Goal: Task Accomplishment & Management: Manage account settings

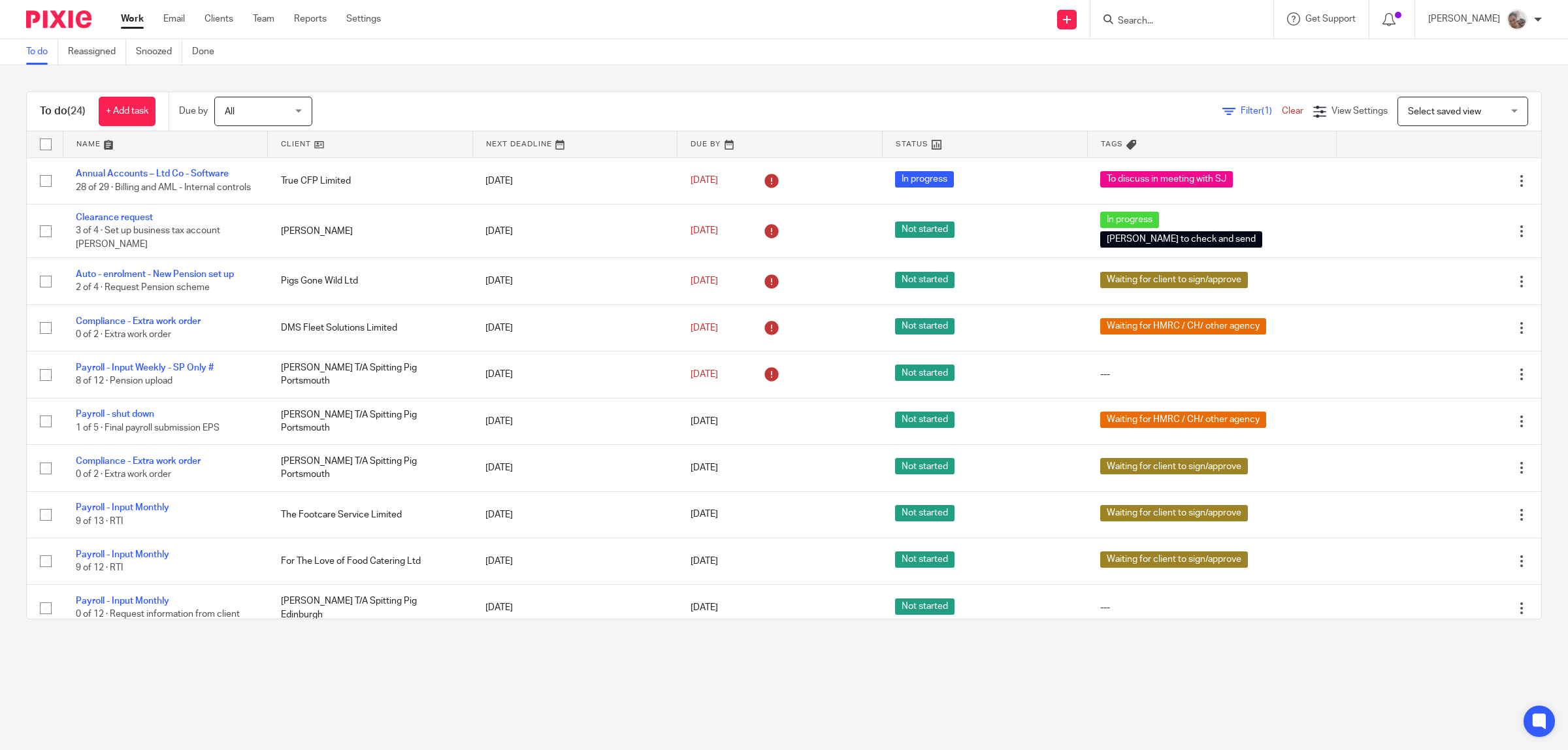
click at [1147, 11] on form at bounding box center [1186, 19] width 139 height 17
click at [1141, 18] on input "Search" at bounding box center [1175, 22] width 118 height 12
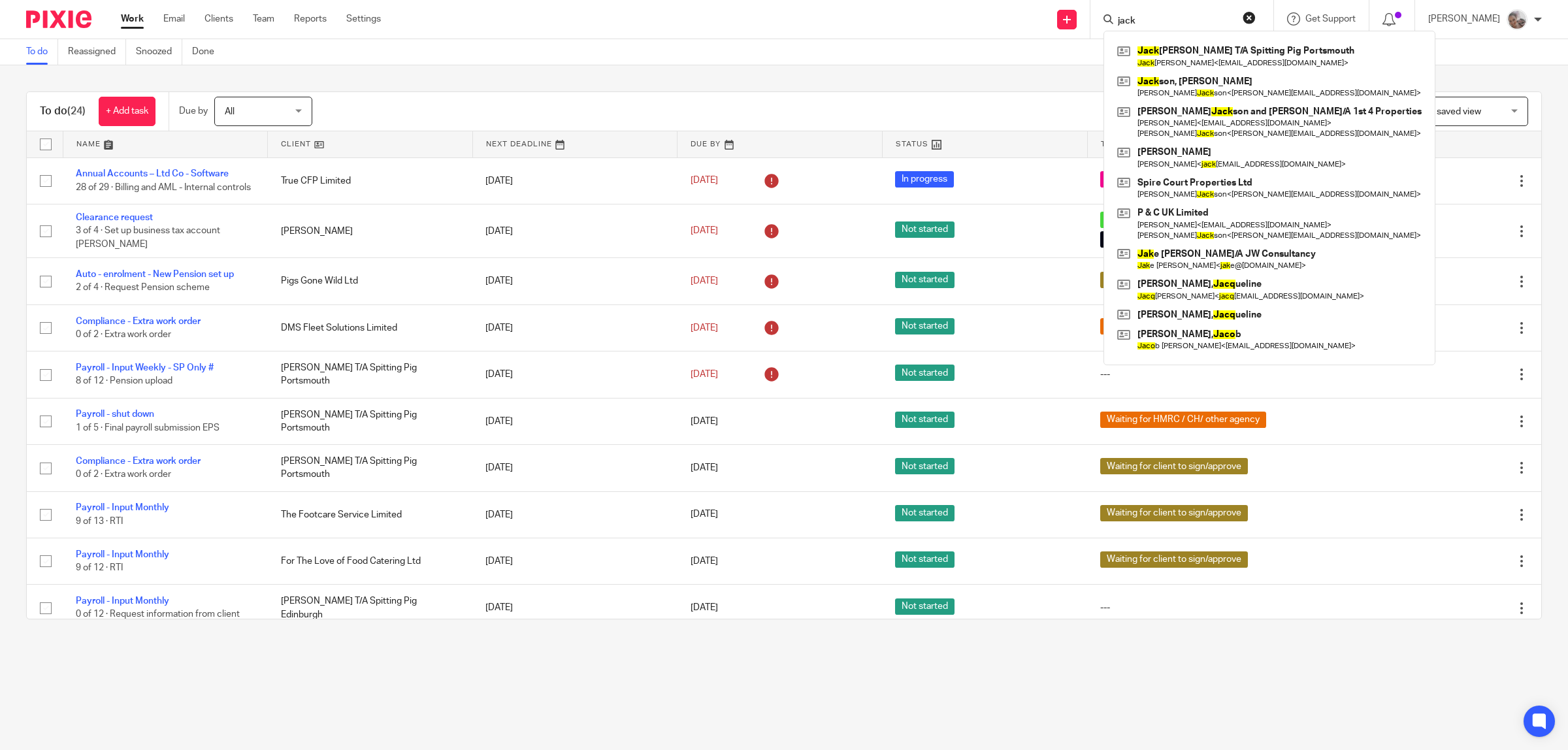
type input "jack"
click button "submit" at bounding box center [0, 0] width 0 height 0
click at [1187, 53] on link at bounding box center [1269, 56] width 311 height 30
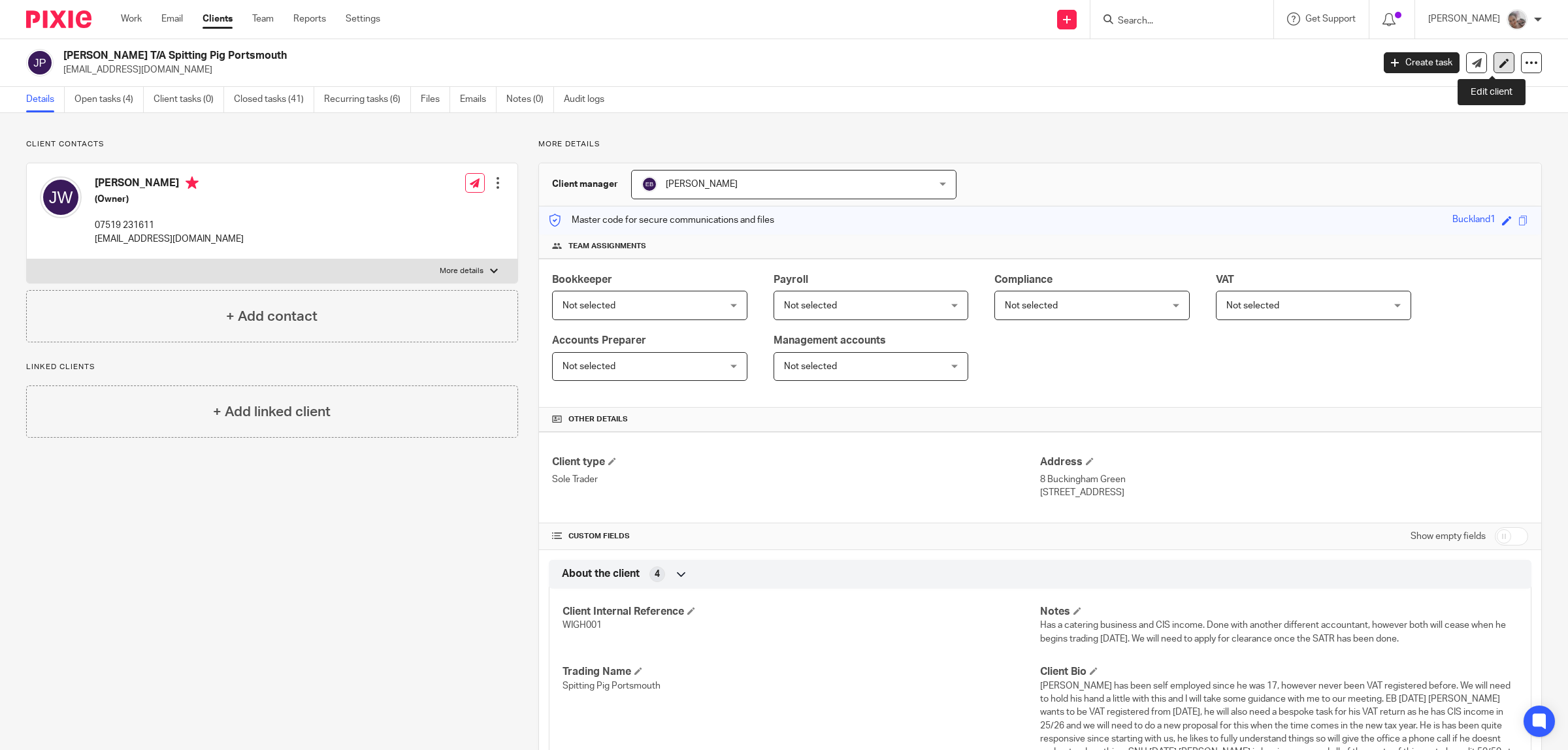
click at [1494, 70] on link at bounding box center [1503, 62] width 21 height 21
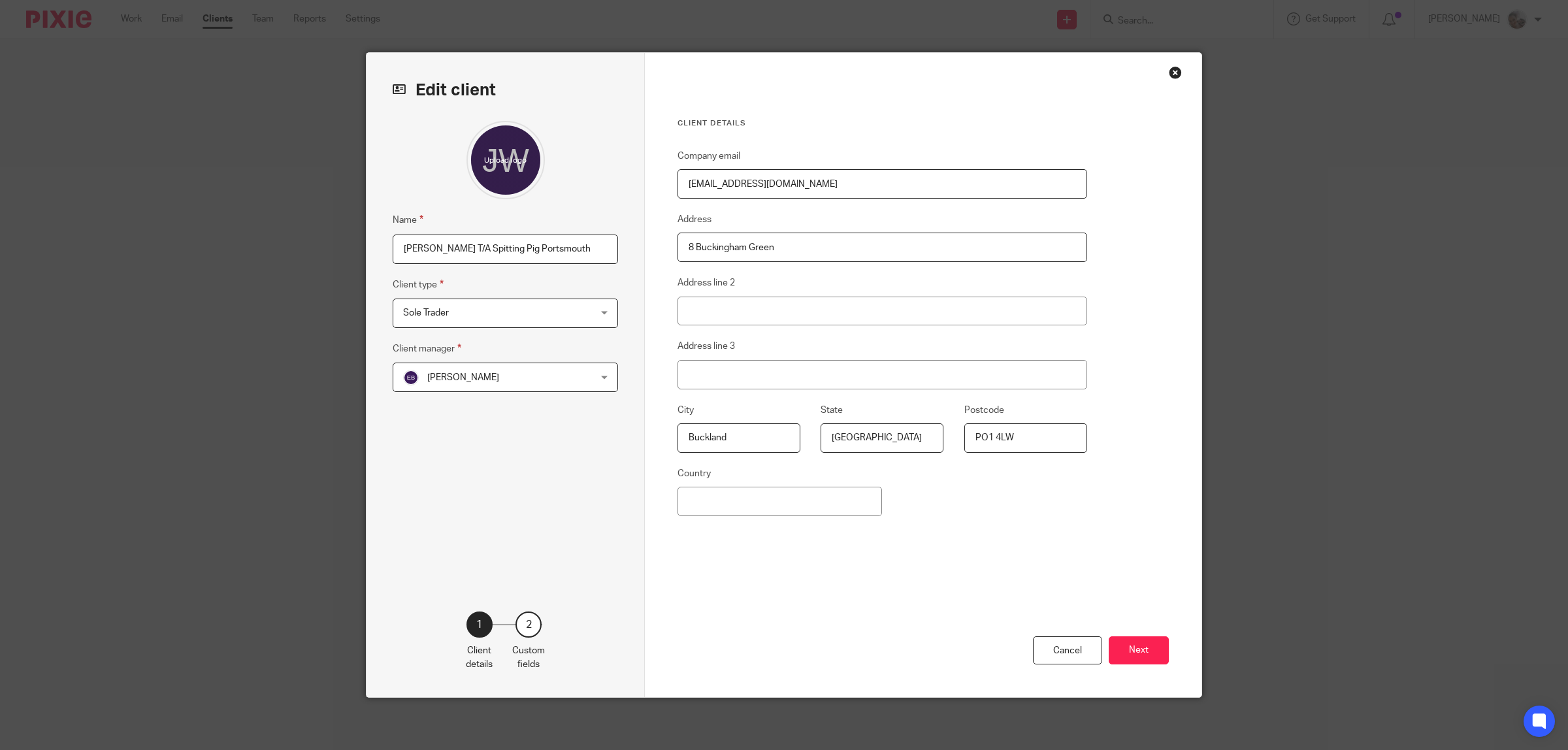
click at [593, 246] on input "Jack Wightman T/A Spitting Pig Portsmouth" at bounding box center [505, 249] width 225 height 30
type input "[PERSON_NAME]"
click at [1140, 645] on button "Next" at bounding box center [1138, 650] width 60 height 28
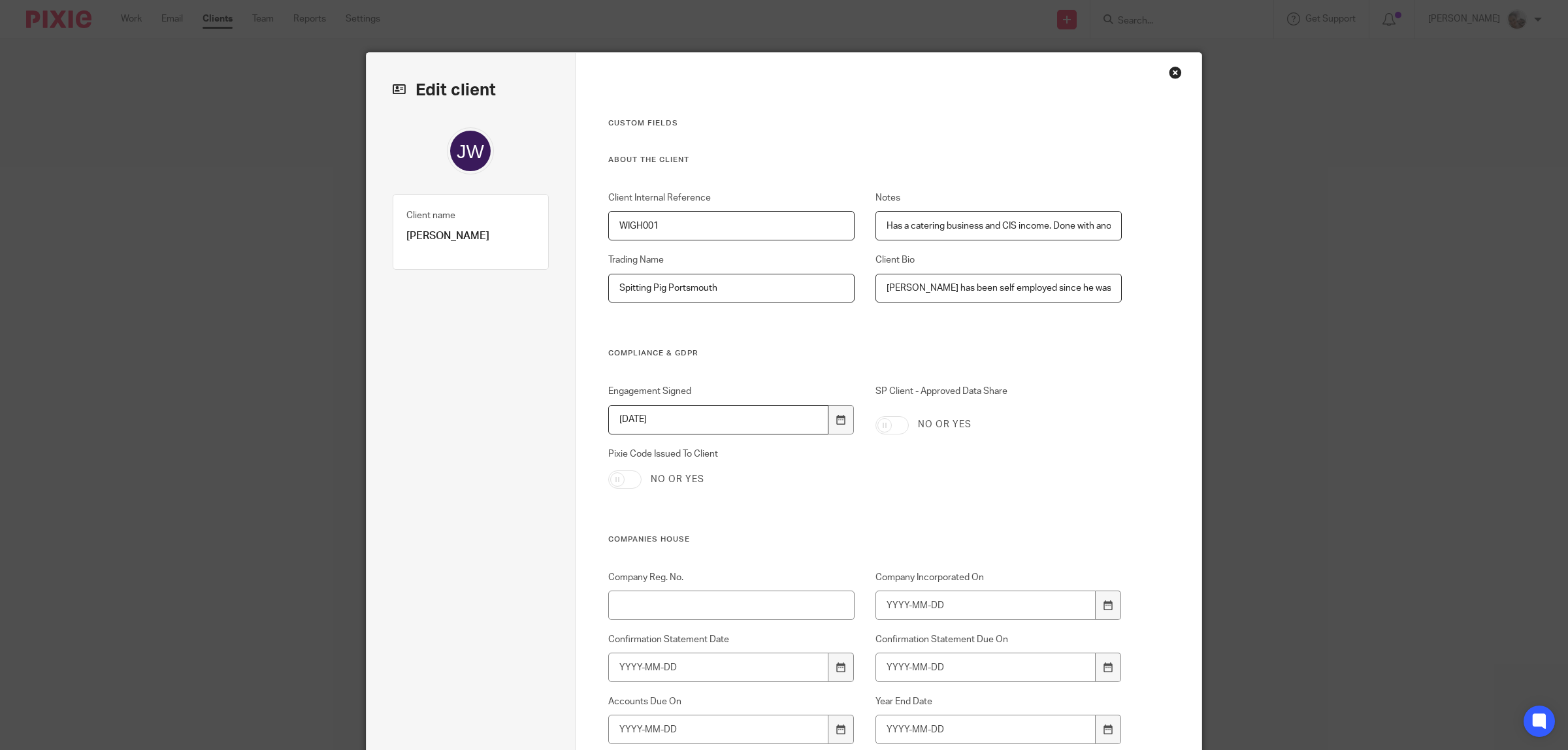
drag, startPoint x: 577, startPoint y: 289, endPoint x: 563, endPoint y: 308, distance: 23.6
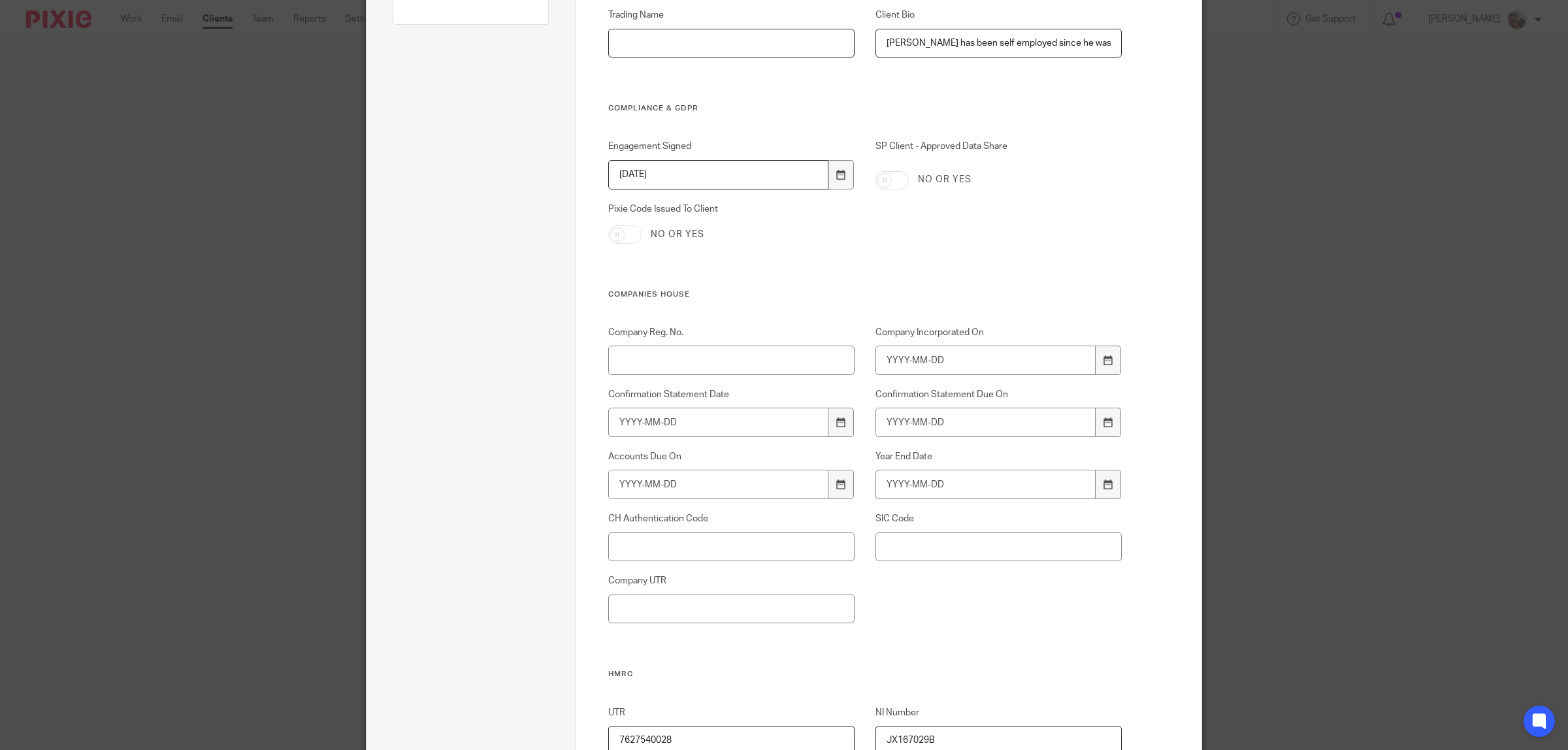
scroll to position [327, 0]
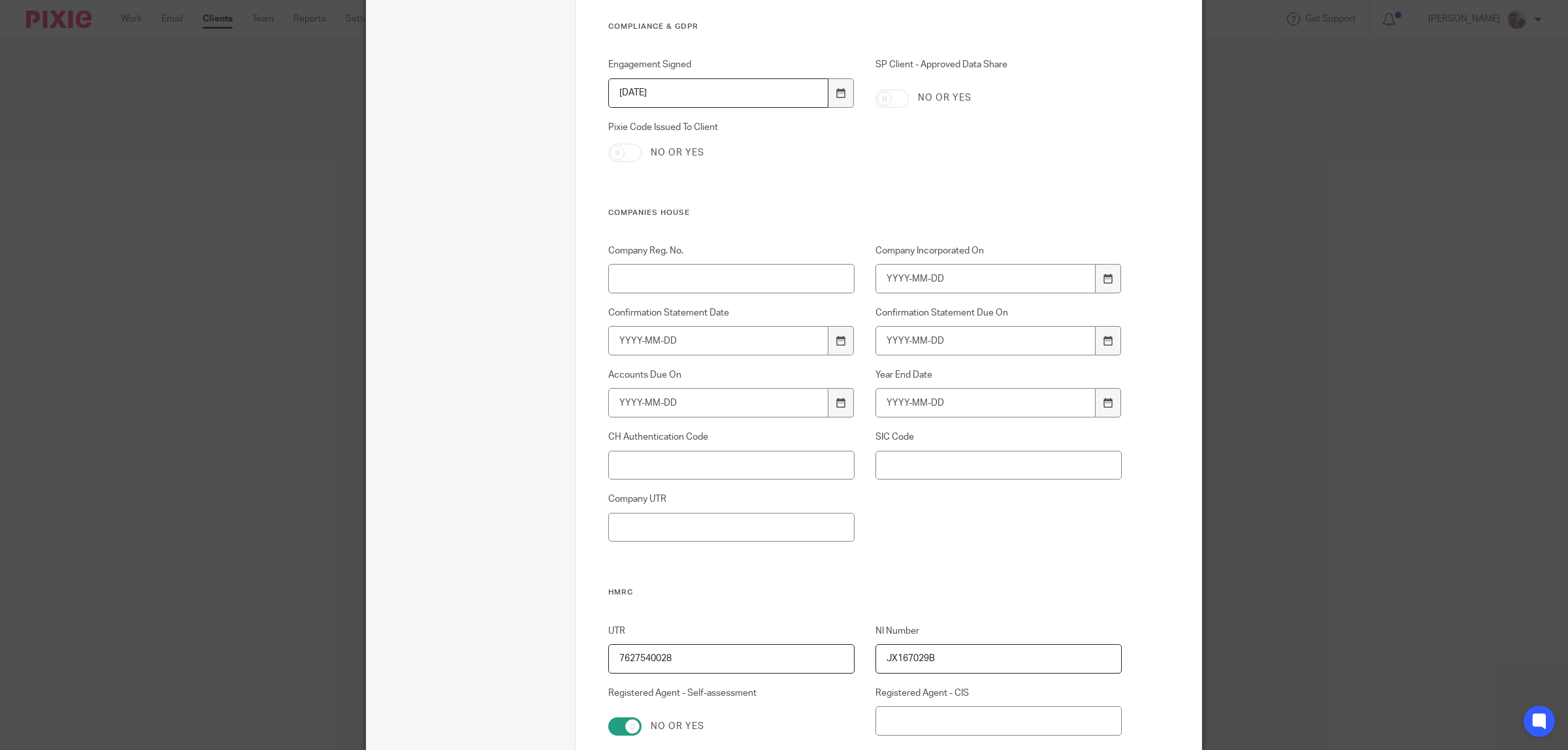
click at [701, 90] on input "2025-01-15" at bounding box center [718, 93] width 221 height 30
click at [648, 92] on input "2025-01-15" at bounding box center [718, 93] width 221 height 30
type input "[DATE]"
click at [817, 180] on div "Engagement Signed 2025-09-24 SP Client - Approved Data Share No or yes Pixie Co…" at bounding box center [854, 133] width 534 height 149
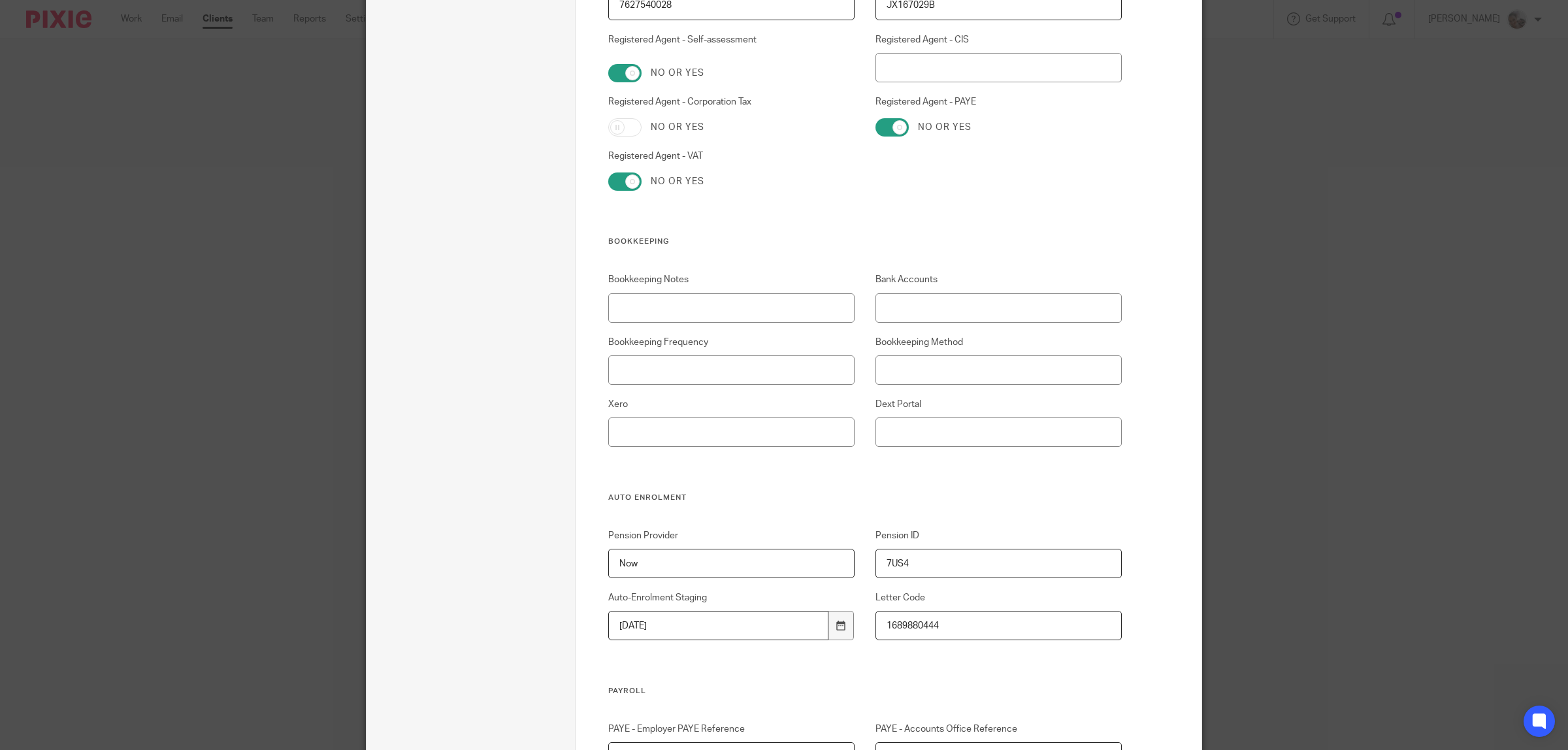
scroll to position [1306, 0]
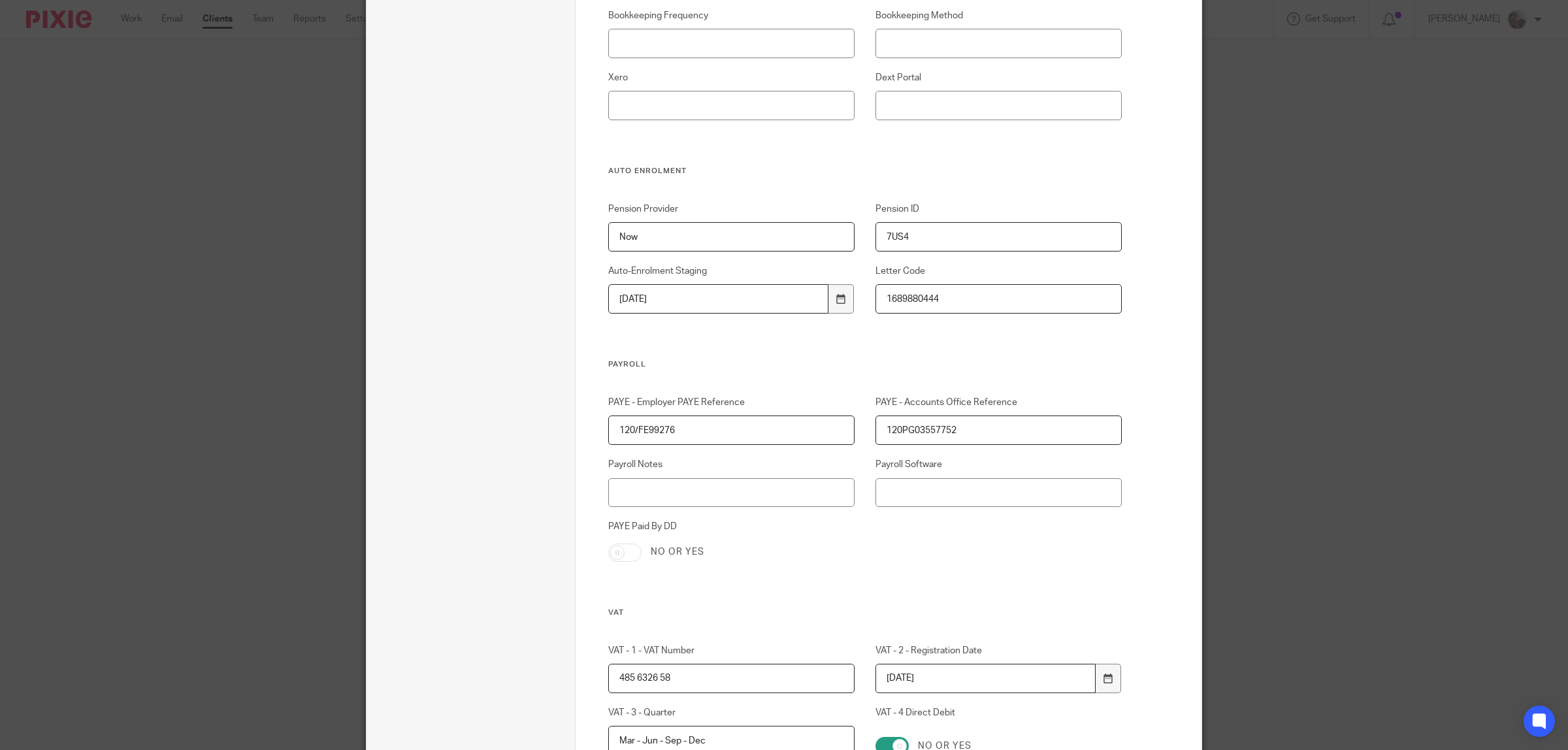
drag, startPoint x: 687, startPoint y: 432, endPoint x: 557, endPoint y: 438, distance: 130.1
drag, startPoint x: 850, startPoint y: 433, endPoint x: 807, endPoint y: 436, distance: 43.1
click at [807, 436] on div "PAYE - Employer PAYE Reference PAYE - Accounts Office Reference 120PG03557752 P…" at bounding box center [854, 501] width 534 height 211
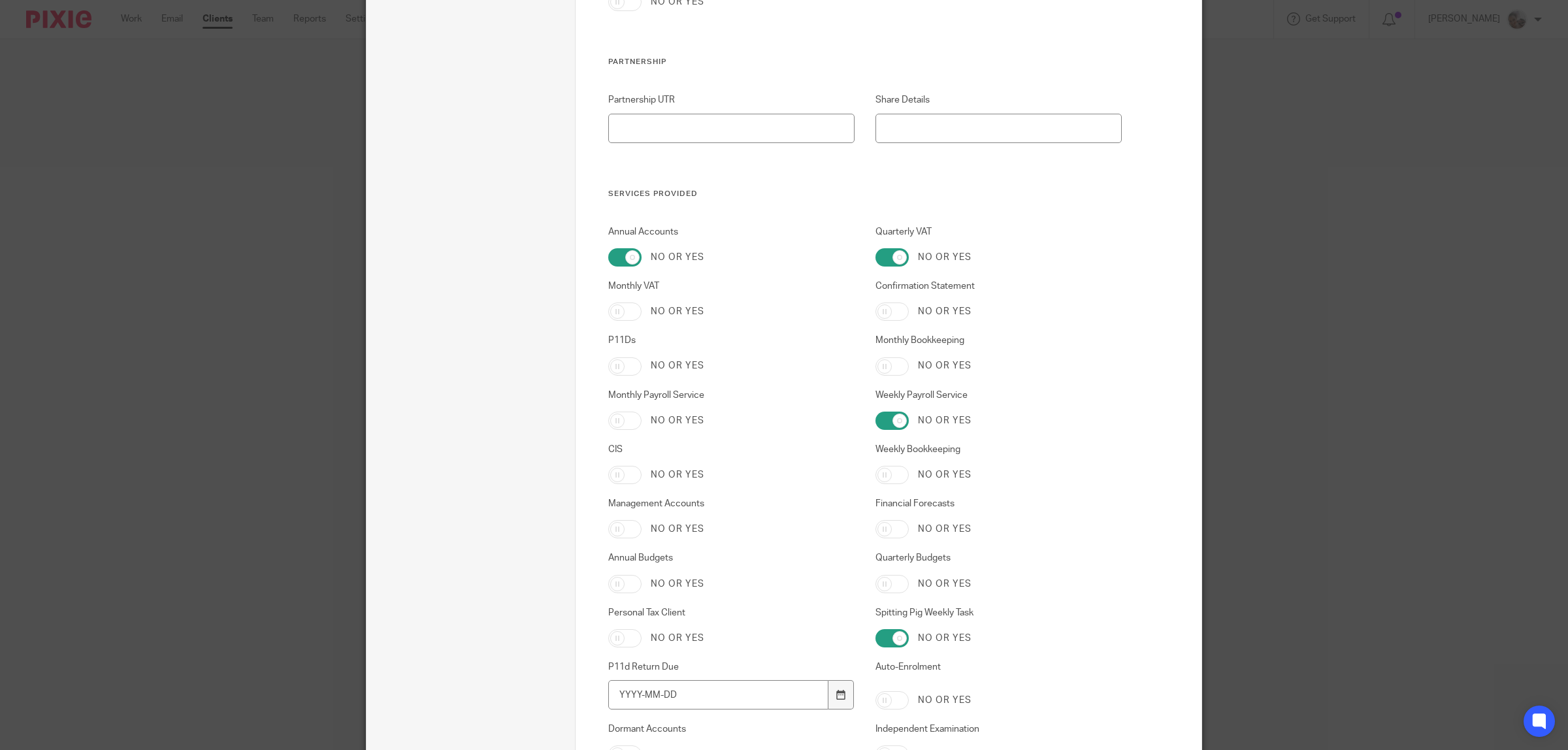
scroll to position [2613, 0]
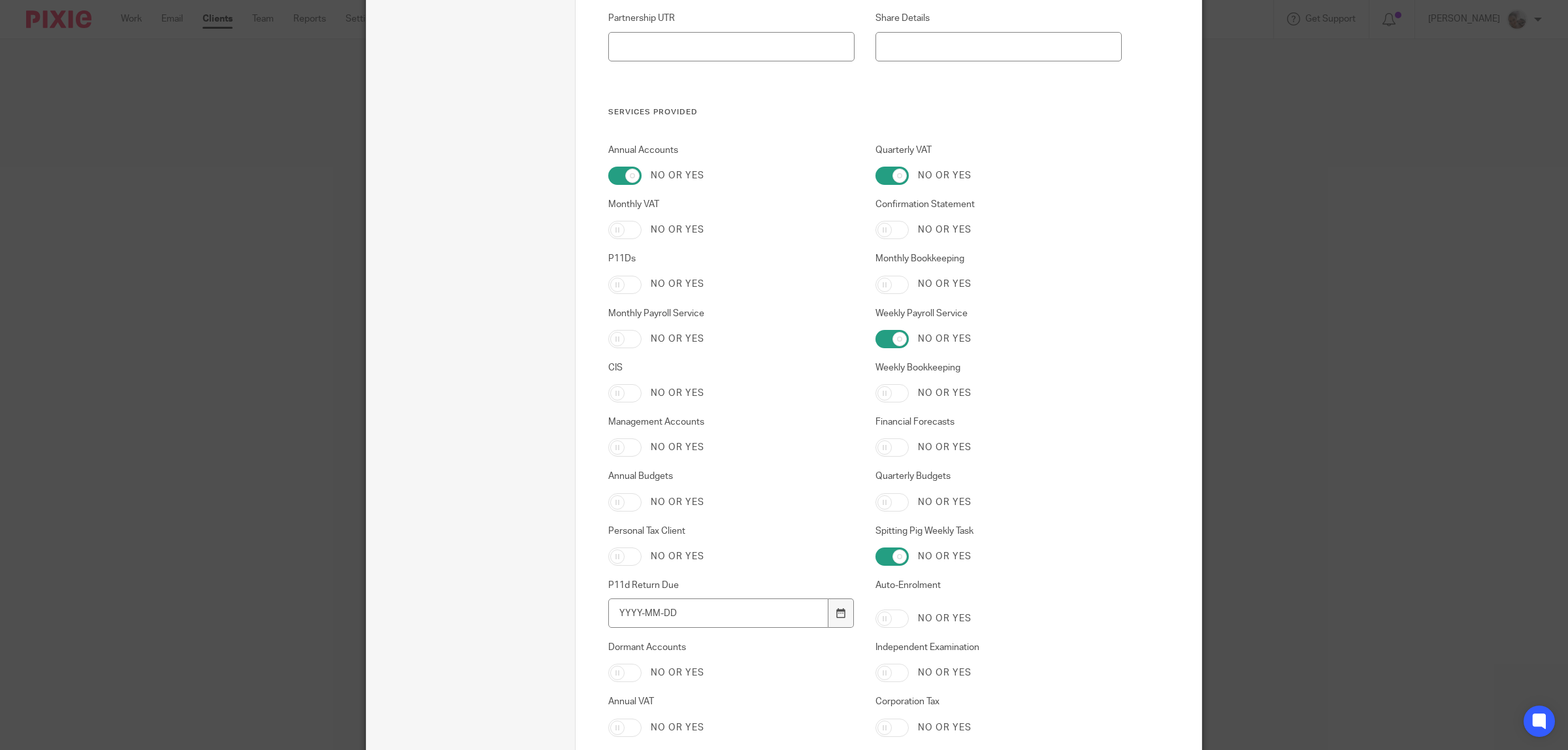
click at [889, 343] on input "Weekly Payroll Service" at bounding box center [892, 338] width 33 height 18
checkbox input "false"
click at [882, 550] on input "Spitting Pig Weekly Task" at bounding box center [892, 556] width 33 height 18
checkbox input "false"
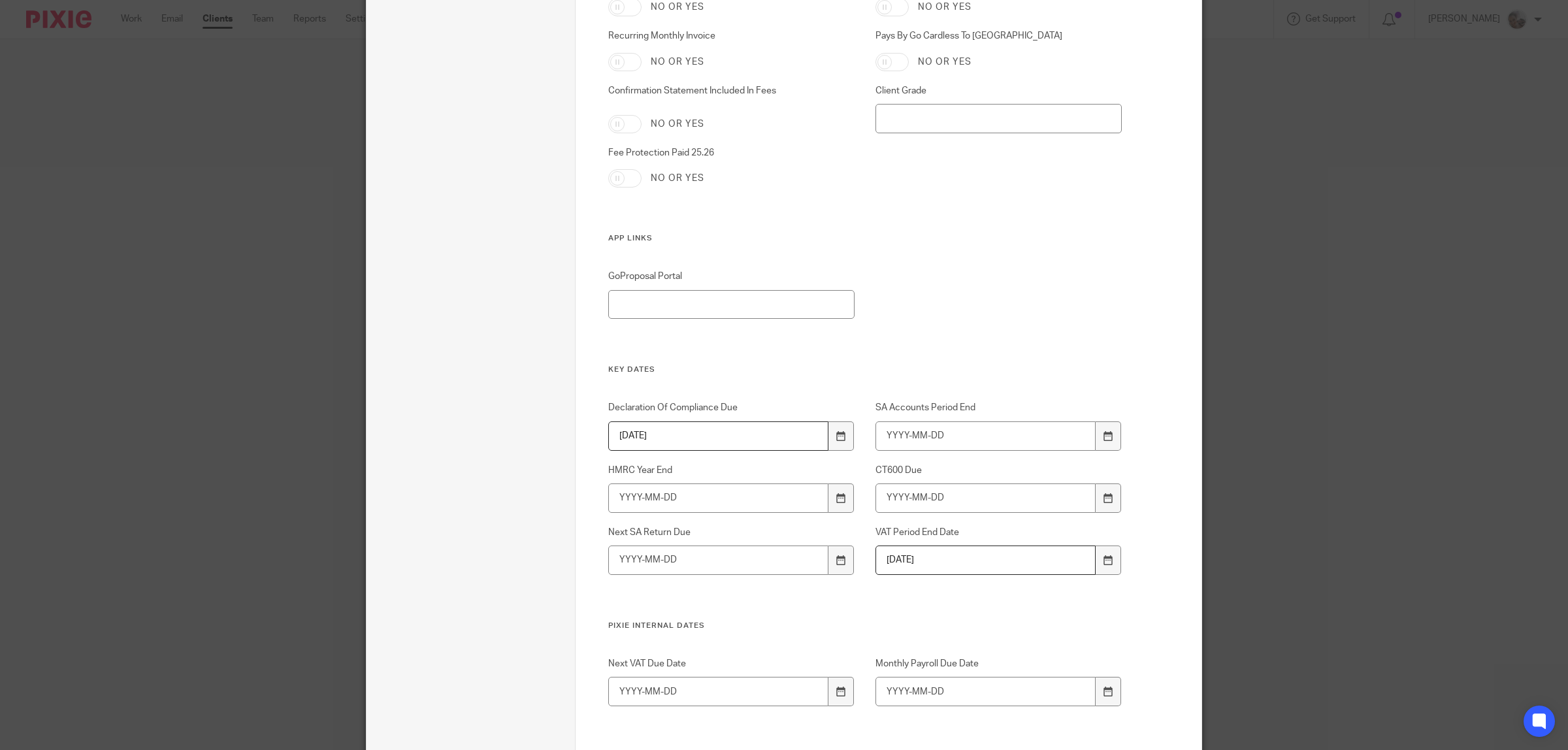
scroll to position [3757, 0]
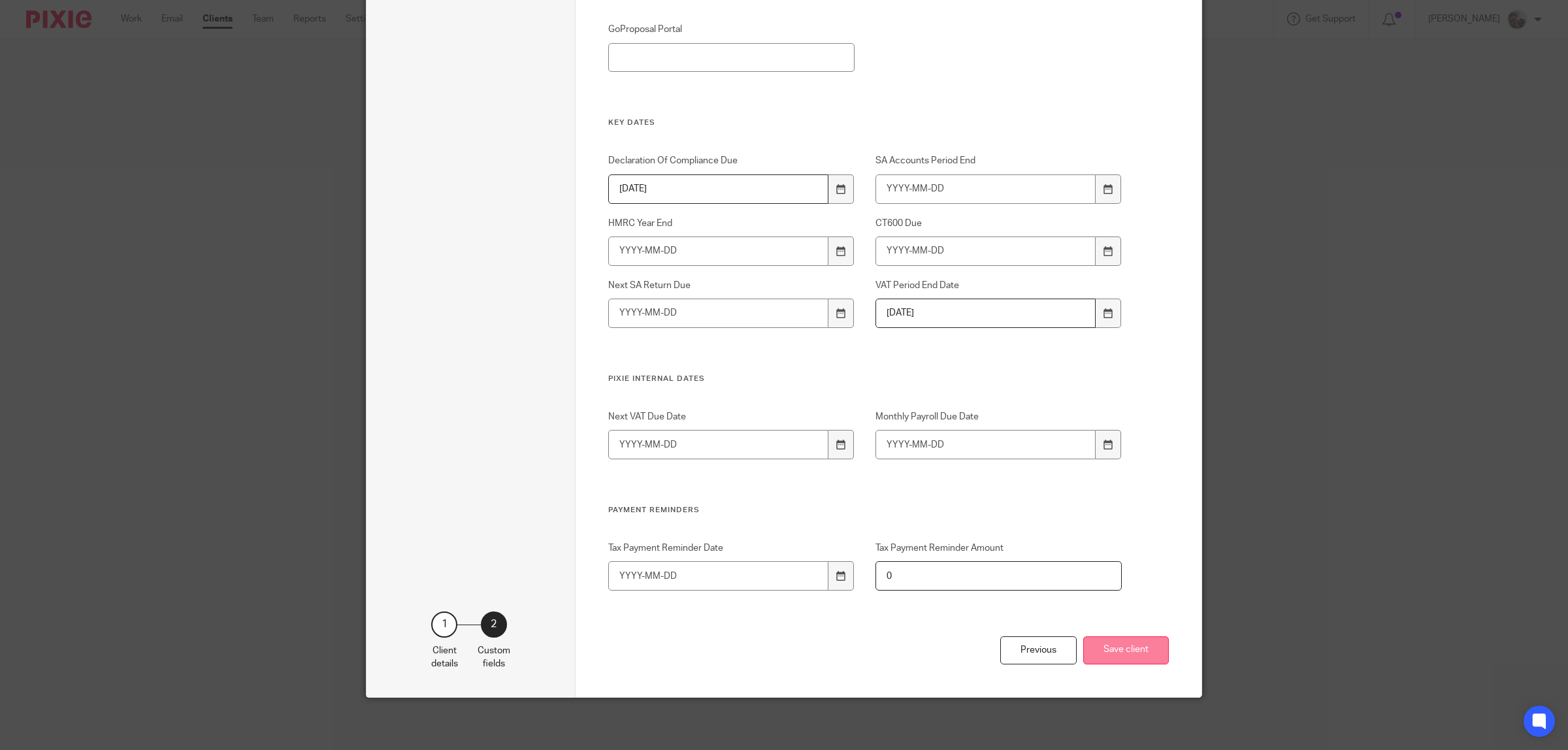
click at [1125, 653] on button "Save client" at bounding box center [1126, 650] width 86 height 28
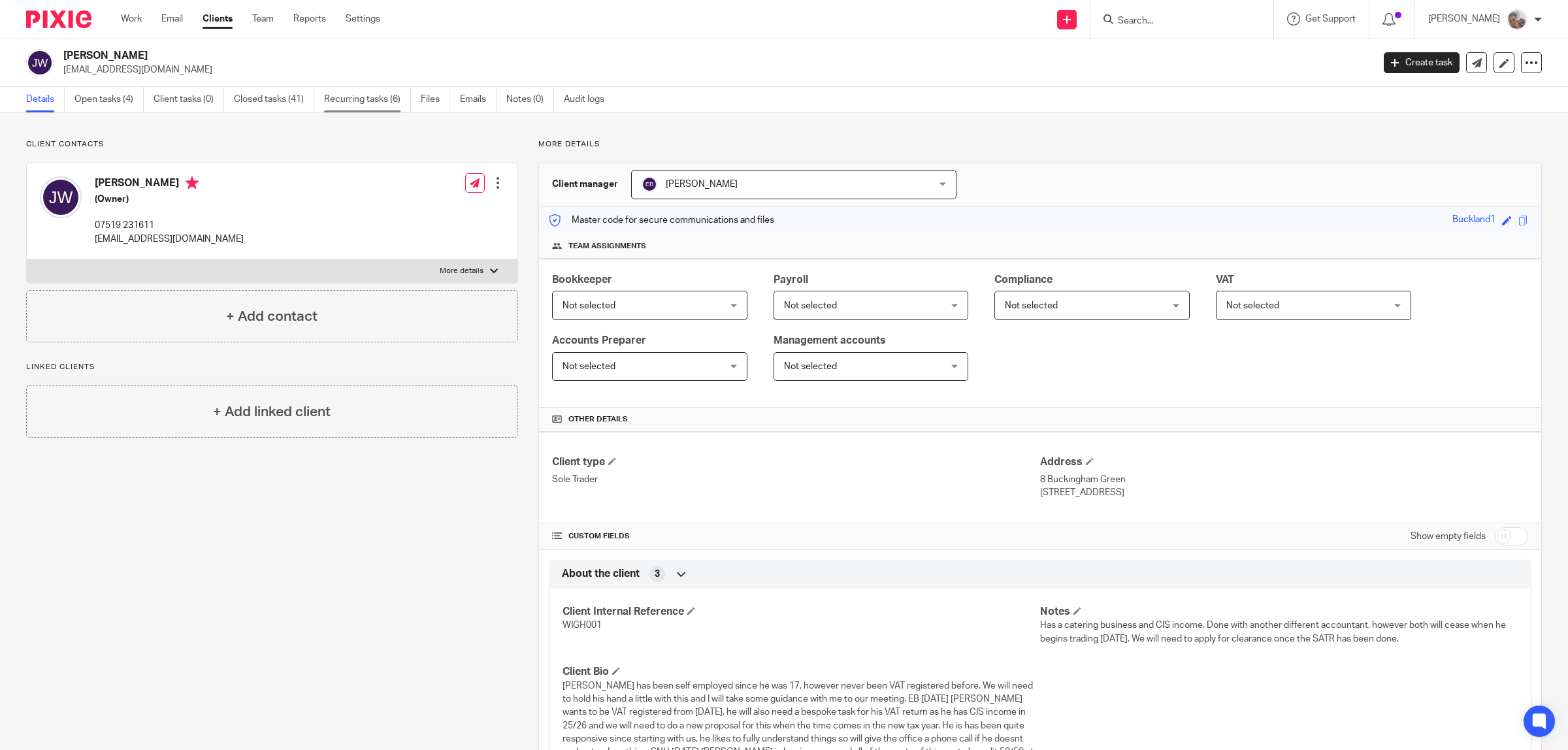
click at [376, 100] on link "Recurring tasks (6)" at bounding box center [367, 99] width 87 height 25
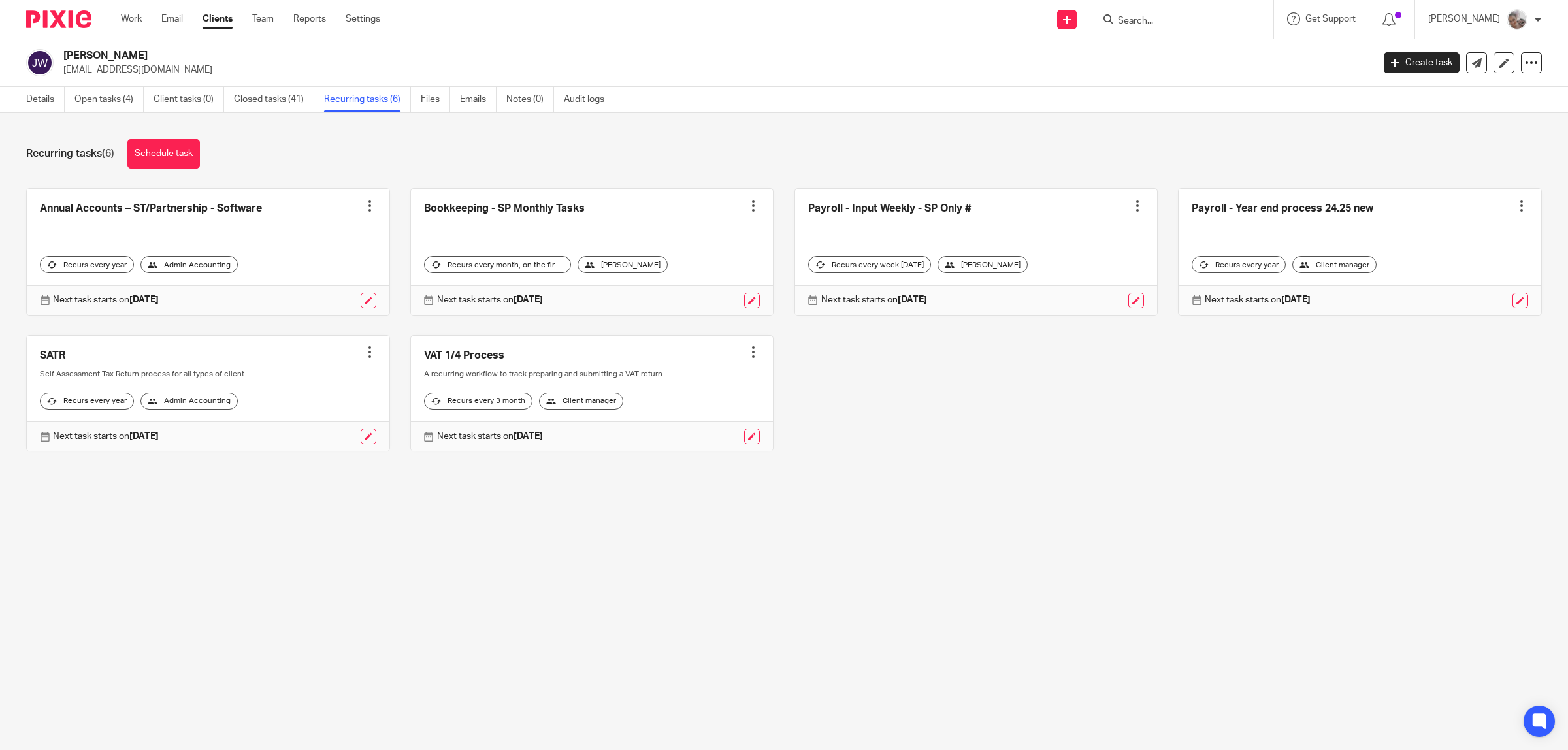
click at [1131, 203] on div at bounding box center [1137, 206] width 13 height 13
click at [1063, 284] on span "Cancel schedule" at bounding box center [1070, 288] width 69 height 9
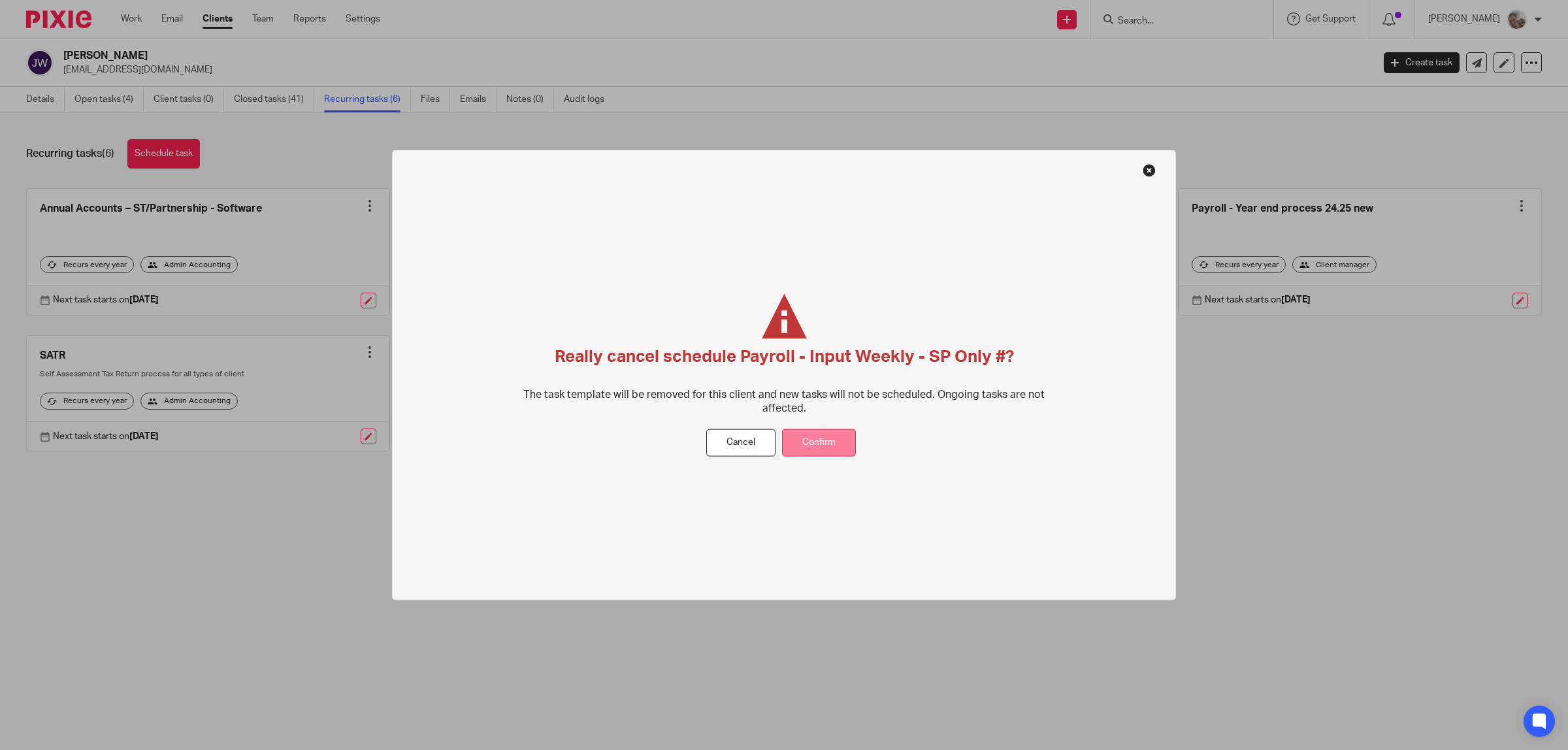
click at [840, 442] on button "Confirm" at bounding box center [819, 442] width 74 height 28
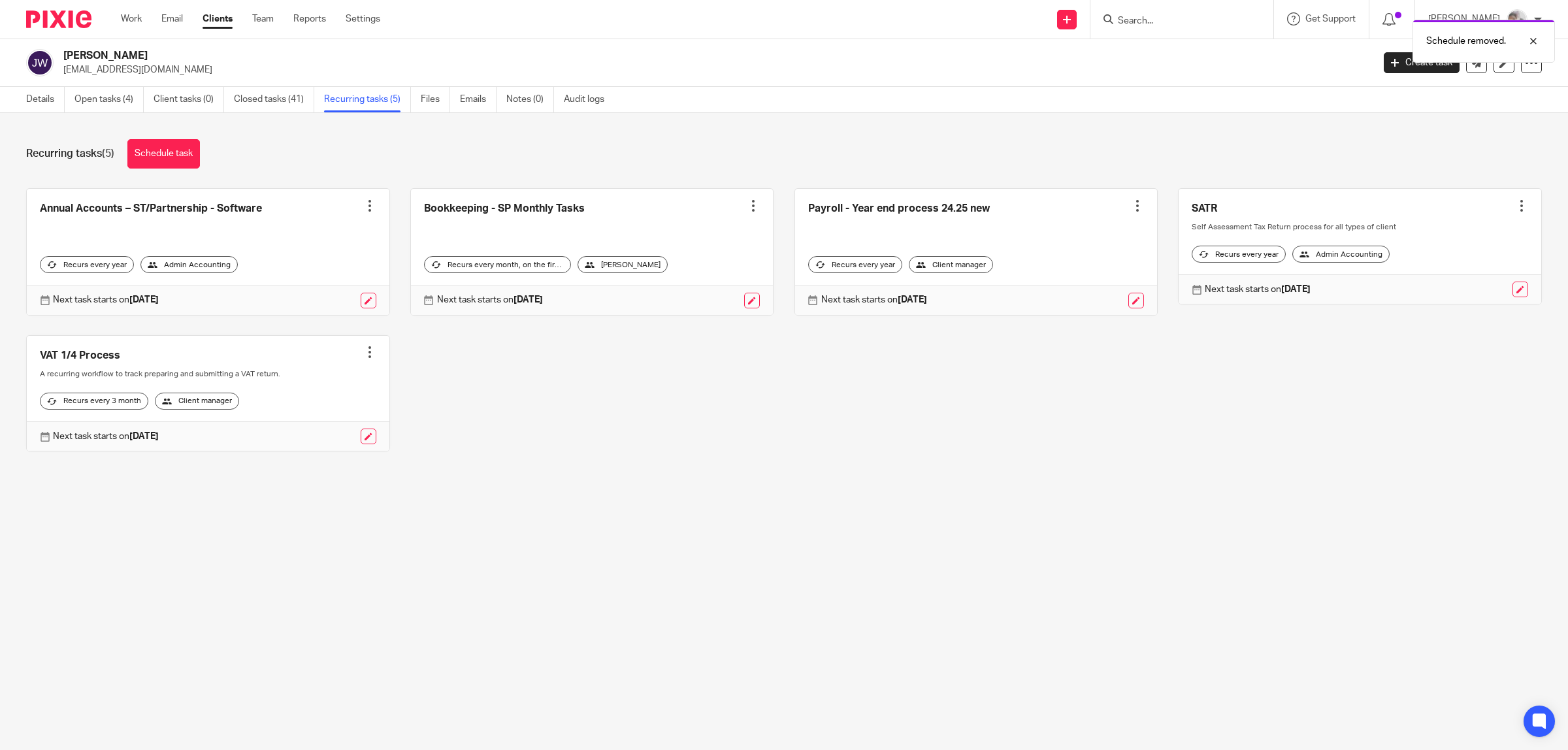
click at [1131, 203] on div at bounding box center [1137, 206] width 13 height 13
click at [1077, 288] on span "Cancel schedule" at bounding box center [1070, 288] width 69 height 9
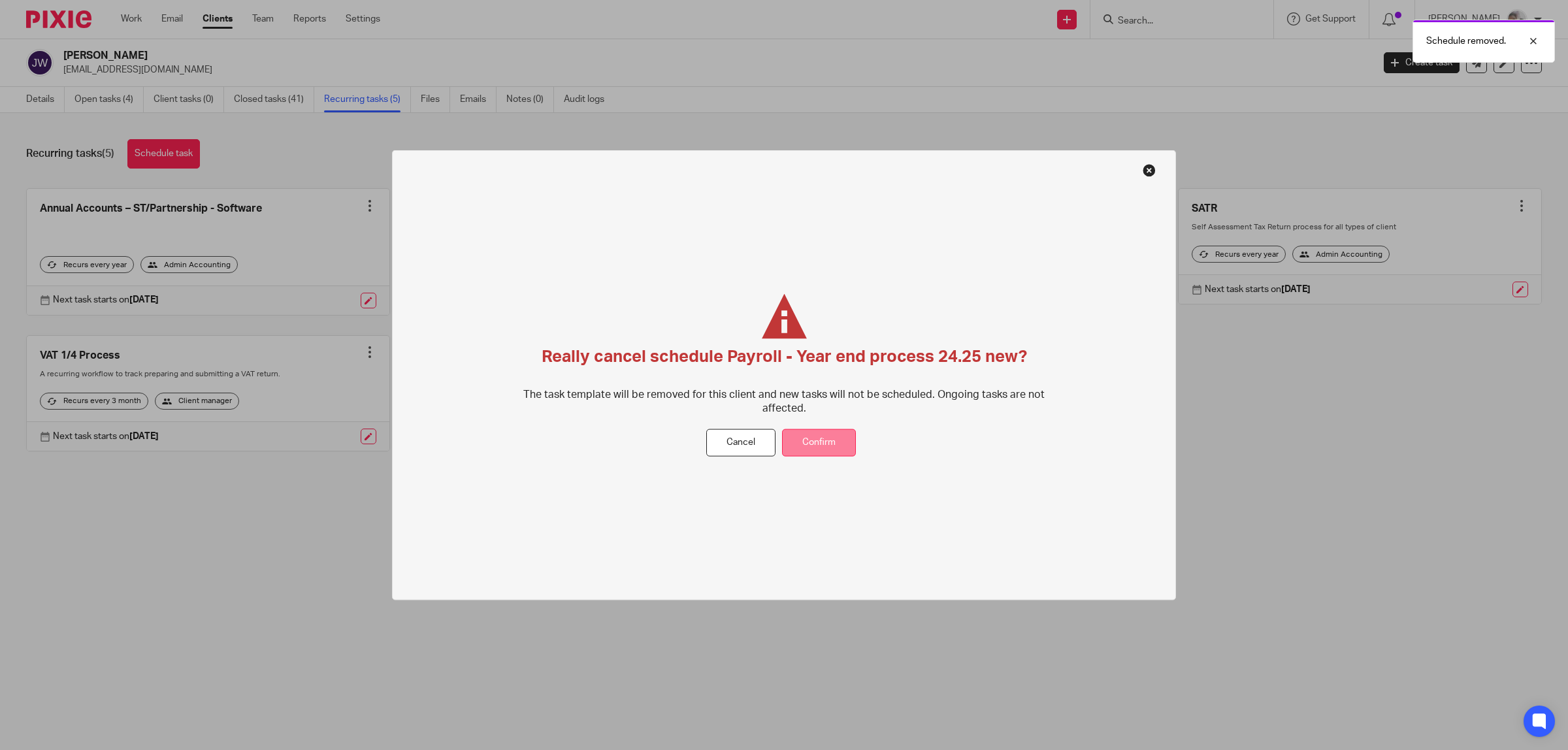
click at [836, 448] on button "Confirm" at bounding box center [819, 442] width 74 height 28
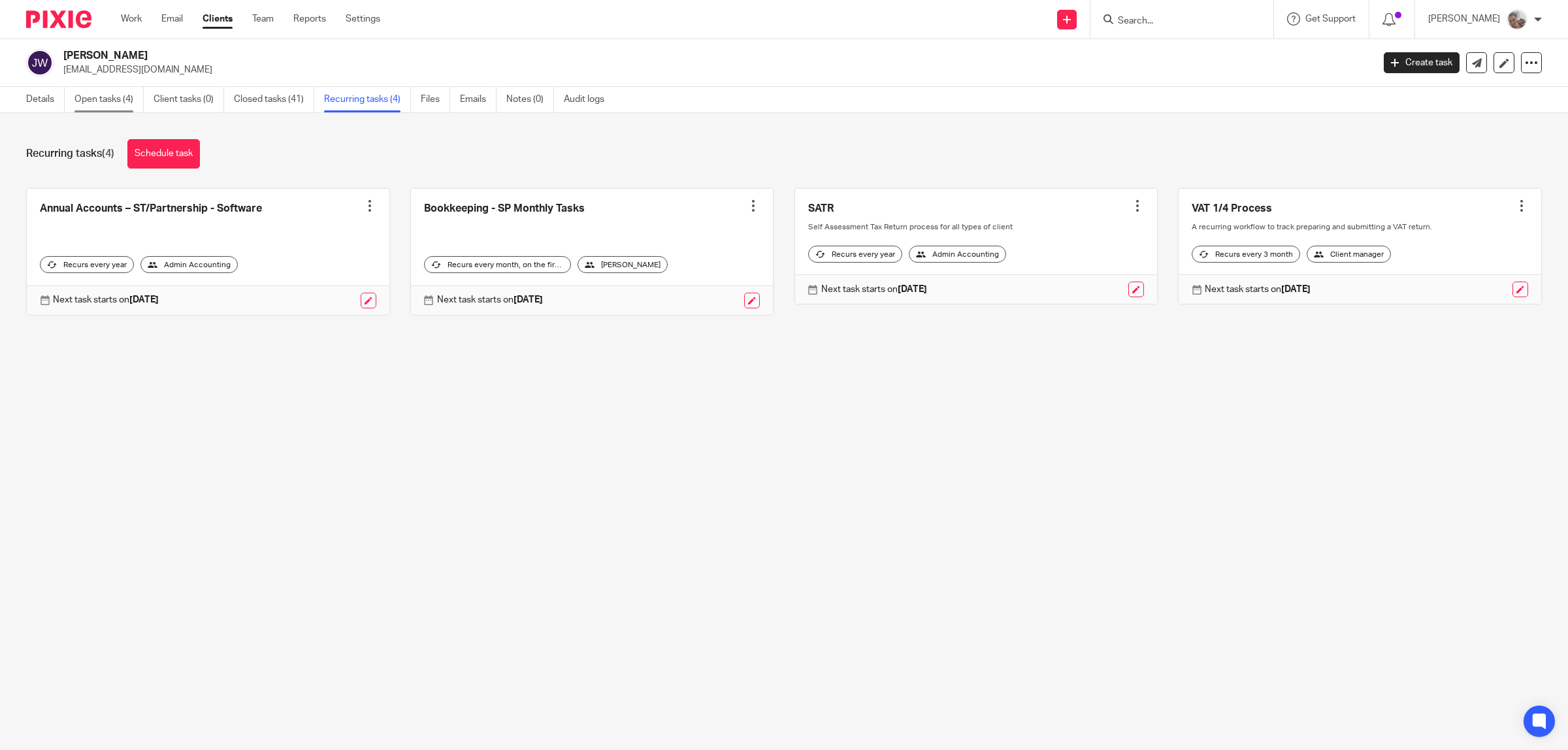
click at [96, 102] on link "Open tasks (4)" at bounding box center [109, 99] width 69 height 25
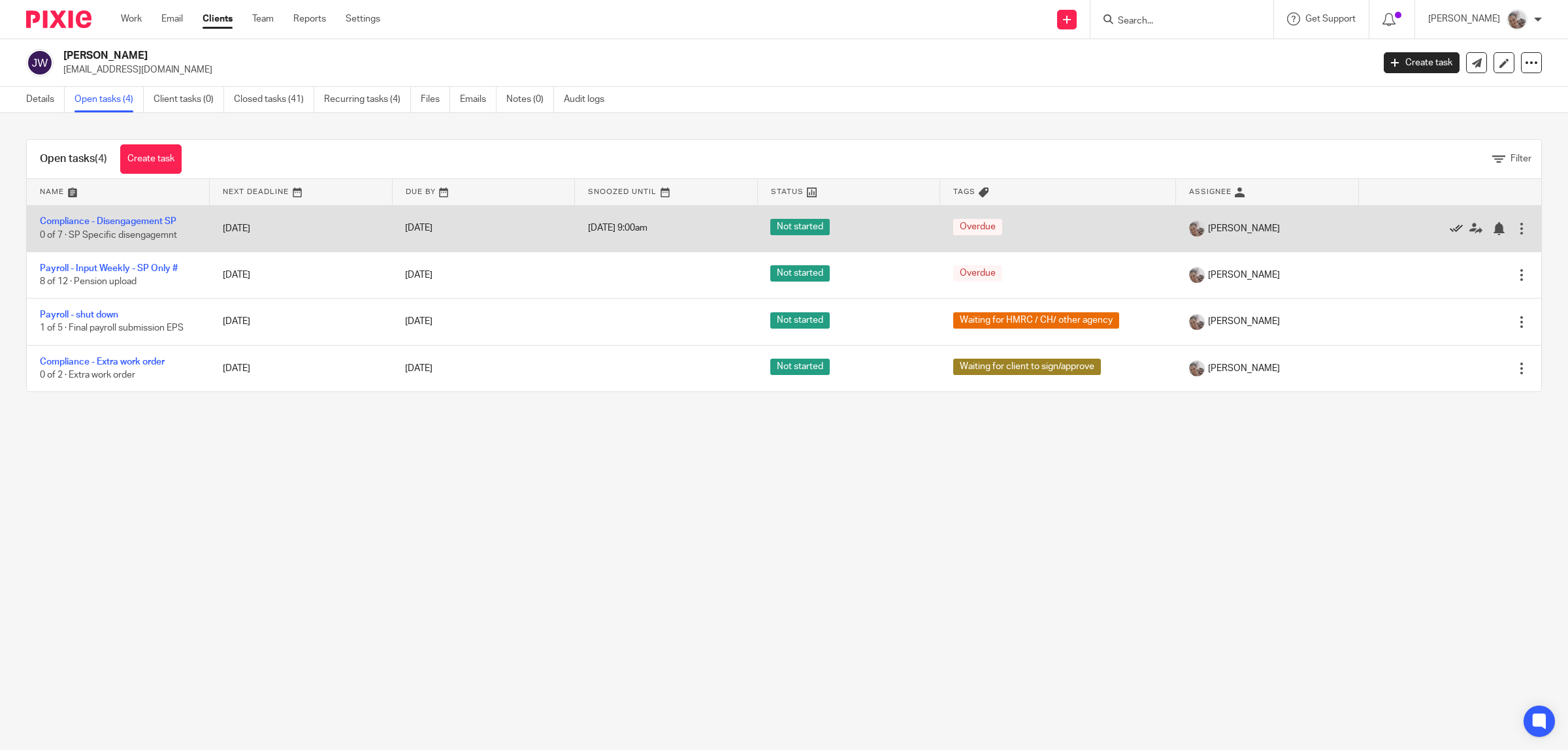
click at [1450, 226] on icon at bounding box center [1456, 229] width 13 height 13
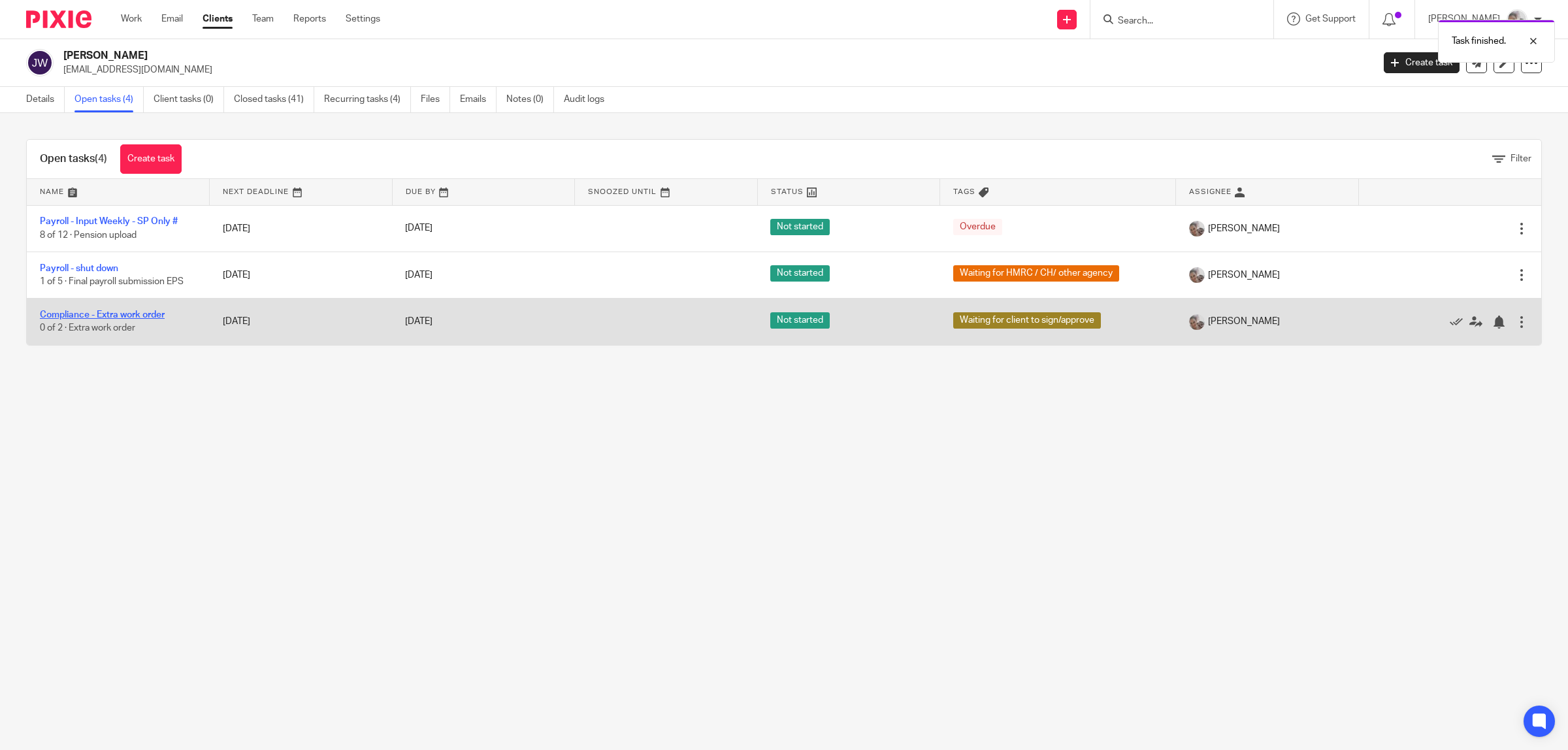
click at [106, 314] on link "Compliance - Extra work order" at bounding box center [102, 314] width 125 height 9
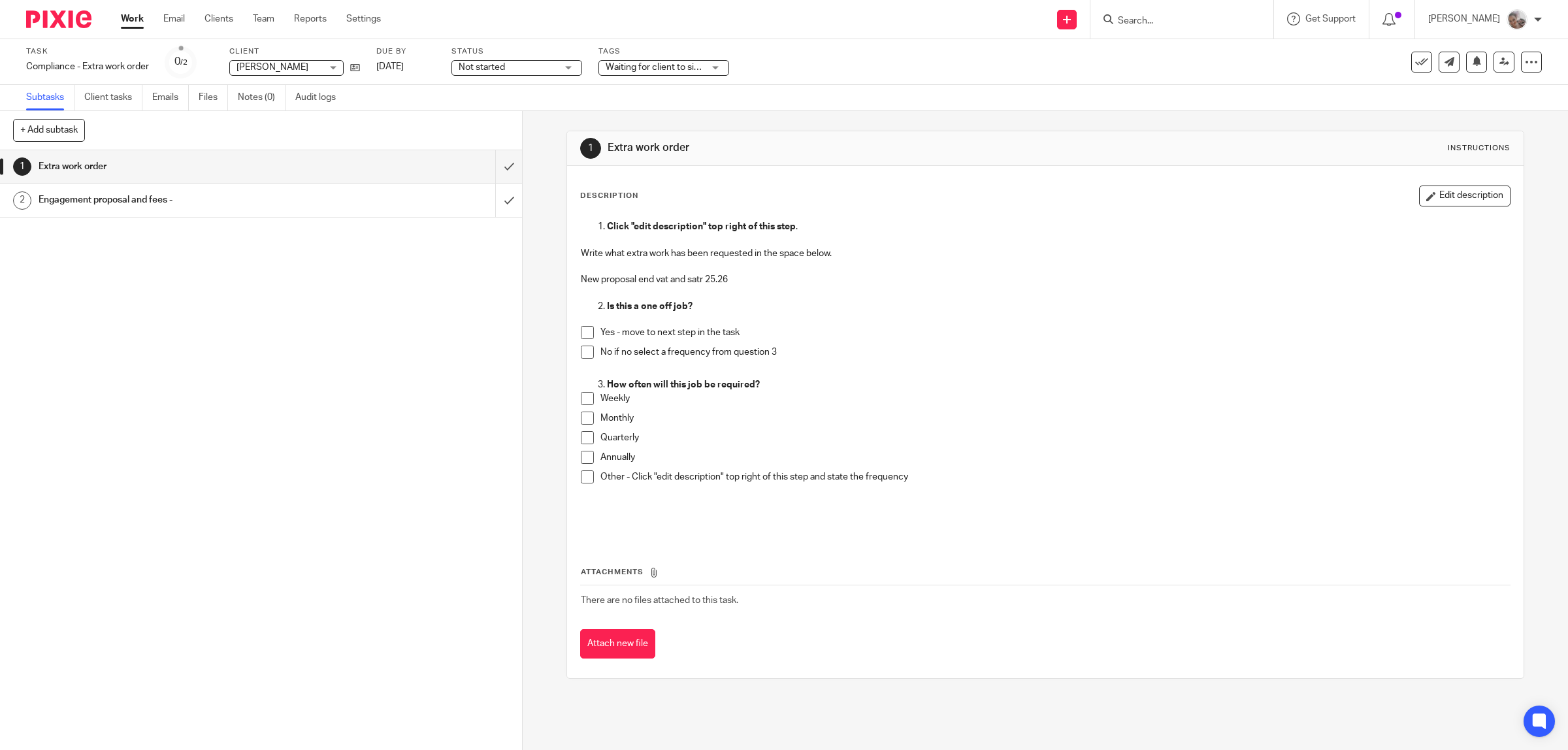
click at [69, 198] on h1 "Engagement proposal and fees -" at bounding box center [186, 200] width 296 height 19
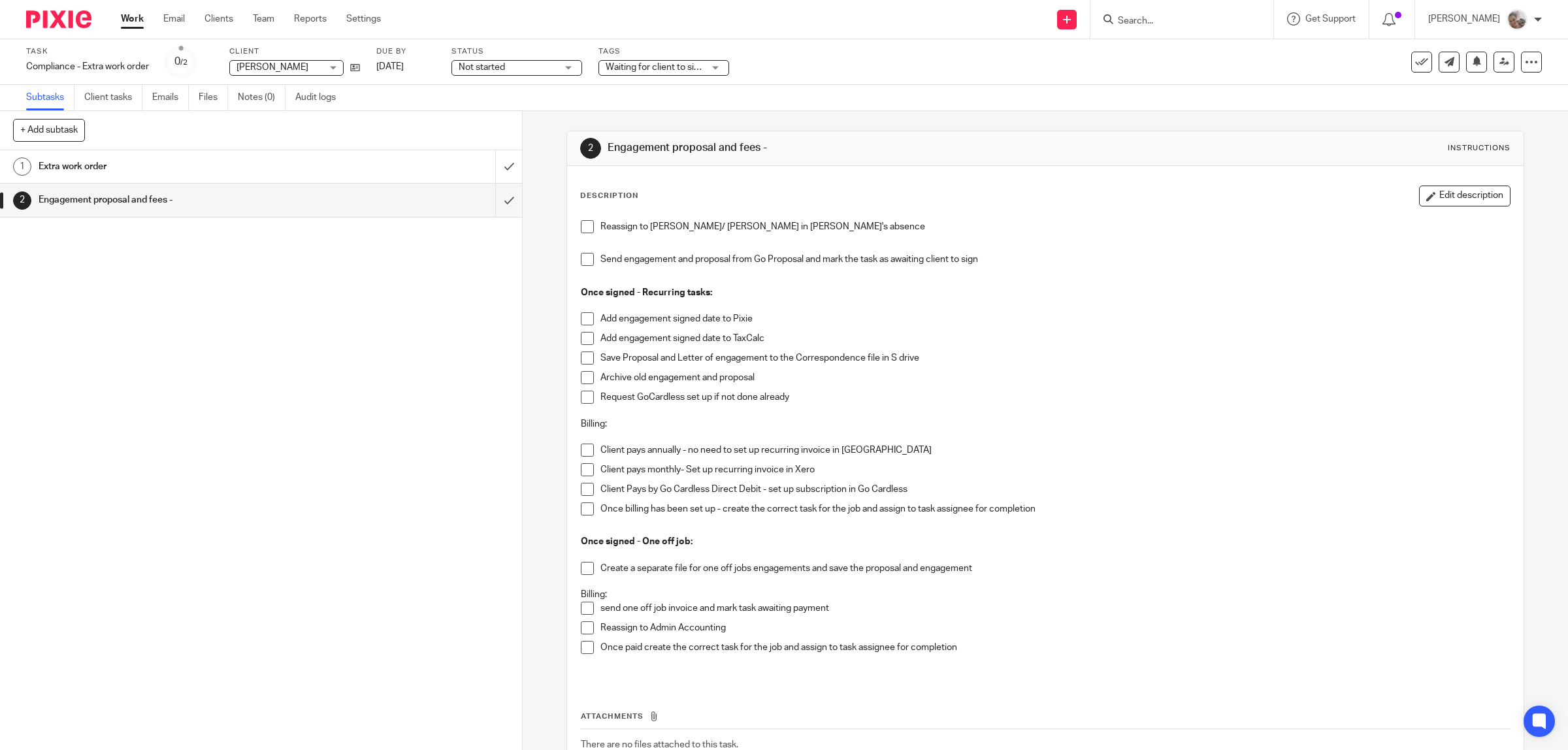
click at [1173, 19] on input "Search" at bounding box center [1175, 22] width 118 height 12
click at [392, 421] on div "1 Extra work order 2 Engagement proposal and fees -" at bounding box center [261, 449] width 522 height 599
click at [581, 472] on span at bounding box center [587, 469] width 13 height 13
click at [492, 206] on input "submit" at bounding box center [261, 199] width 522 height 32
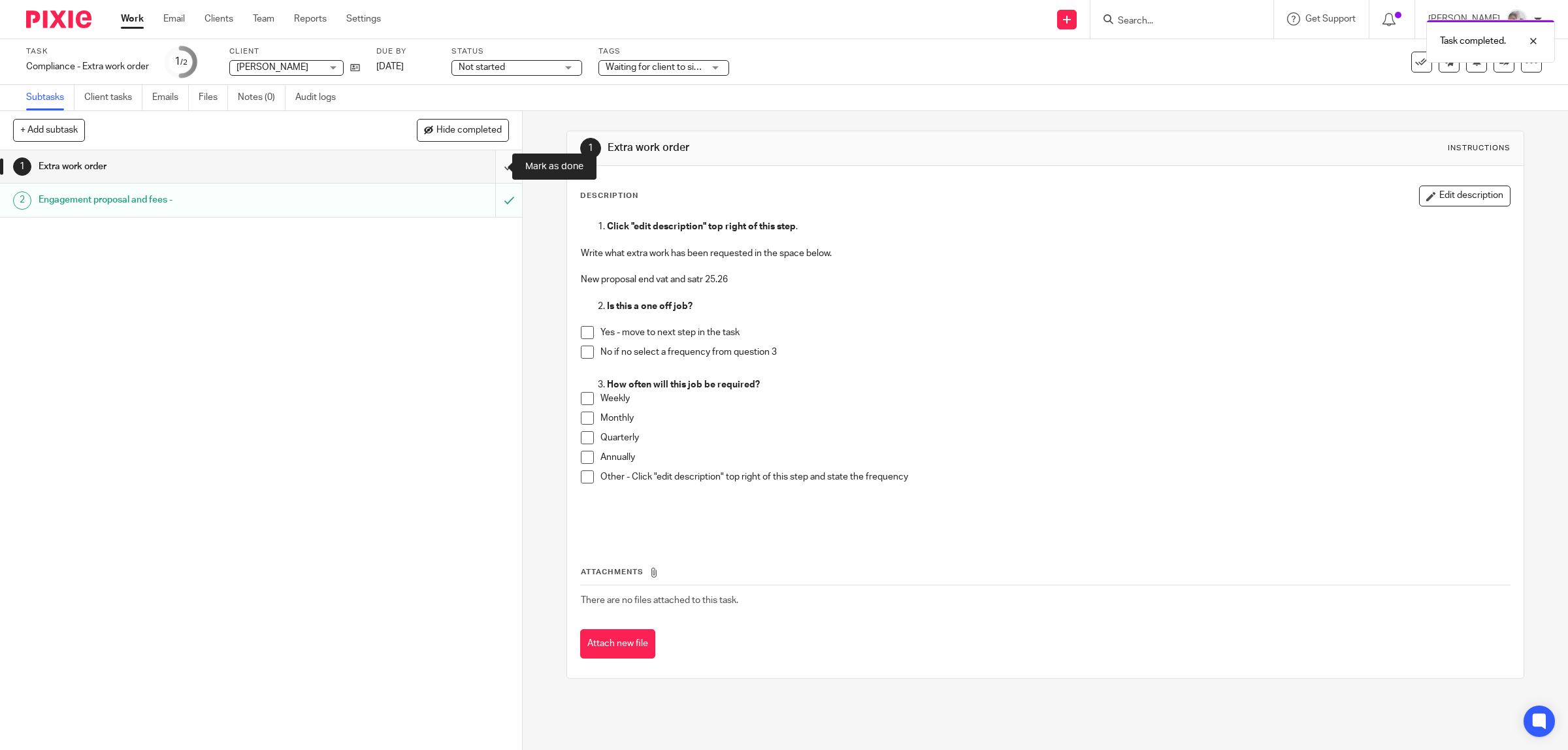
click at [492, 162] on input "submit" at bounding box center [261, 166] width 522 height 32
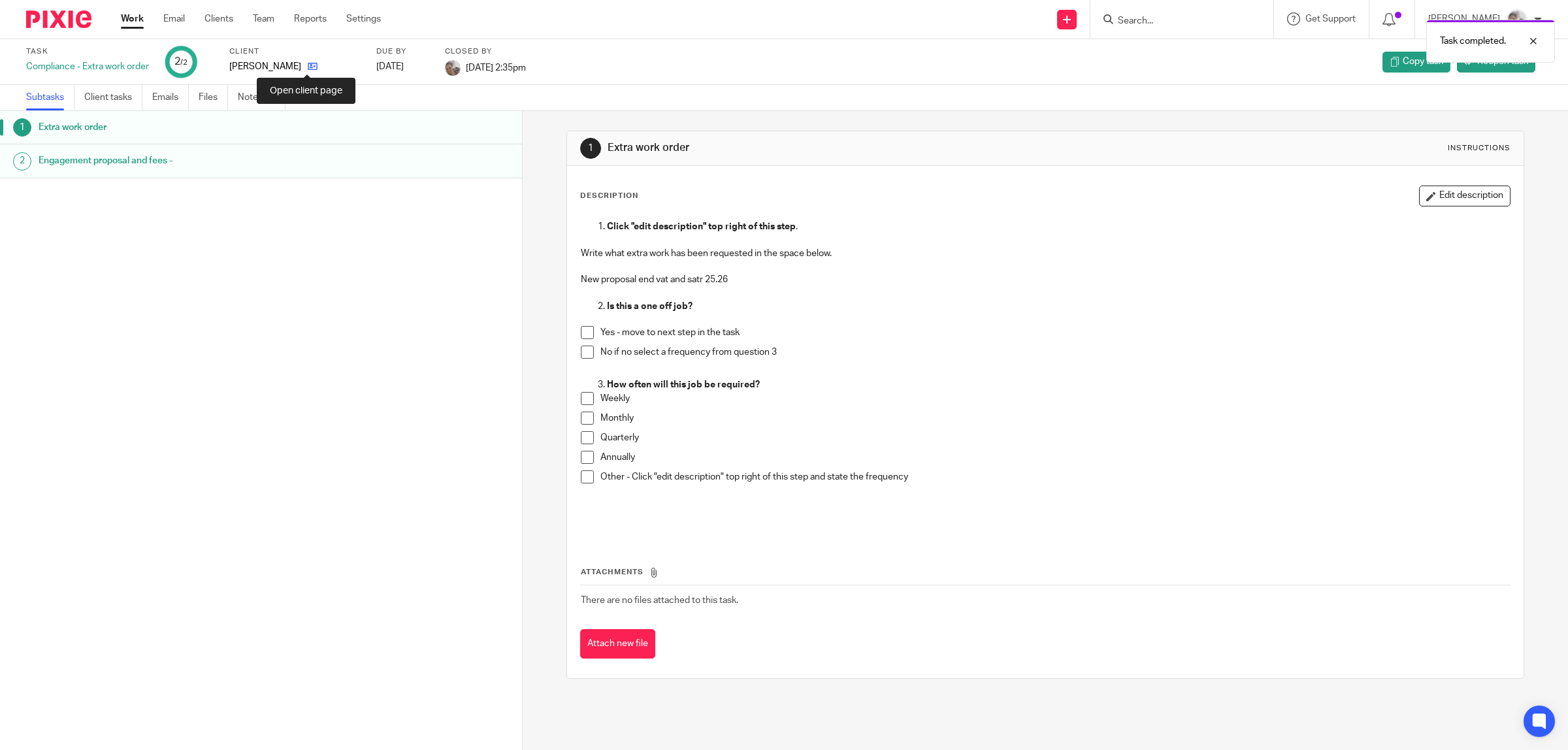
click at [308, 66] on icon at bounding box center [313, 66] width 10 height 10
